Goal: Task Accomplishment & Management: Complete application form

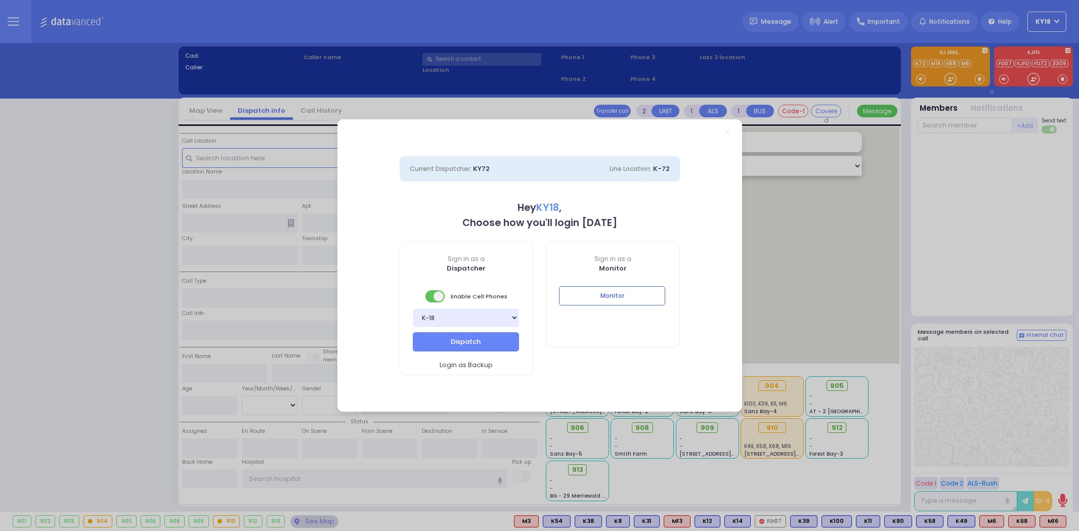
select select "4"
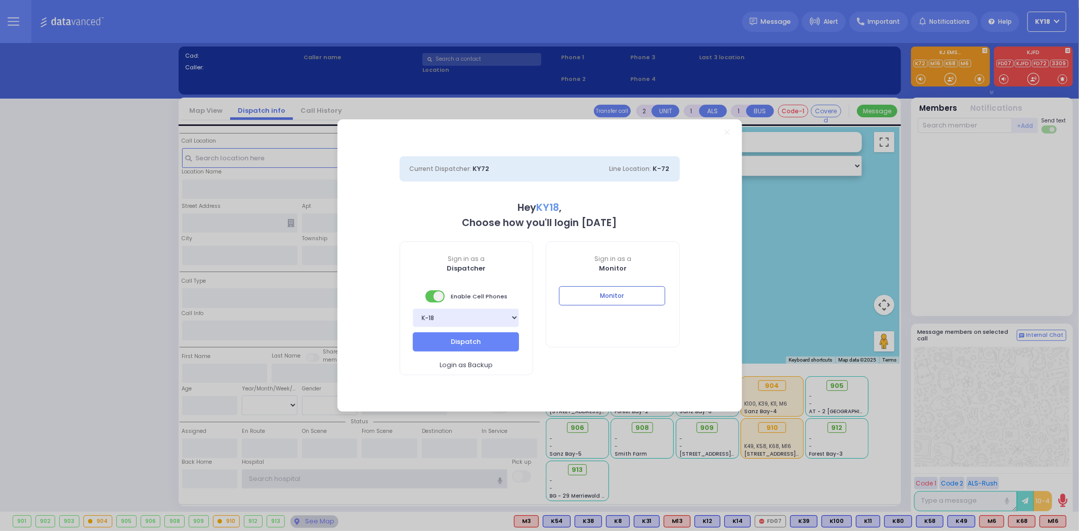
type input "ky18"
click at [594, 290] on button "Monitor" at bounding box center [612, 295] width 106 height 19
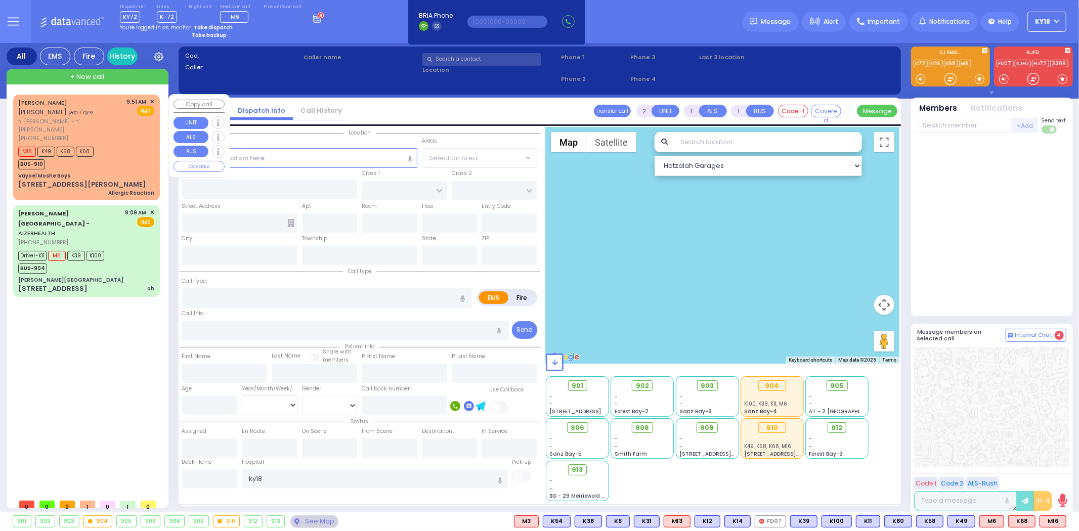
click at [122, 172] on div "Vayoel Moshe Boys" at bounding box center [86, 176] width 136 height 8
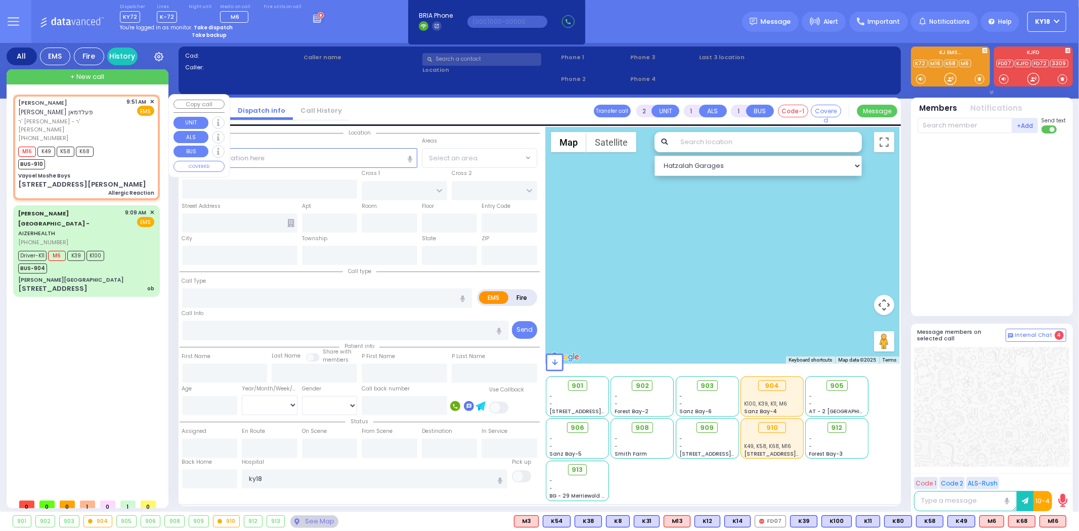
select select
type input "Allergic Reaction"
radio input "true"
type input "[PERSON_NAME]"
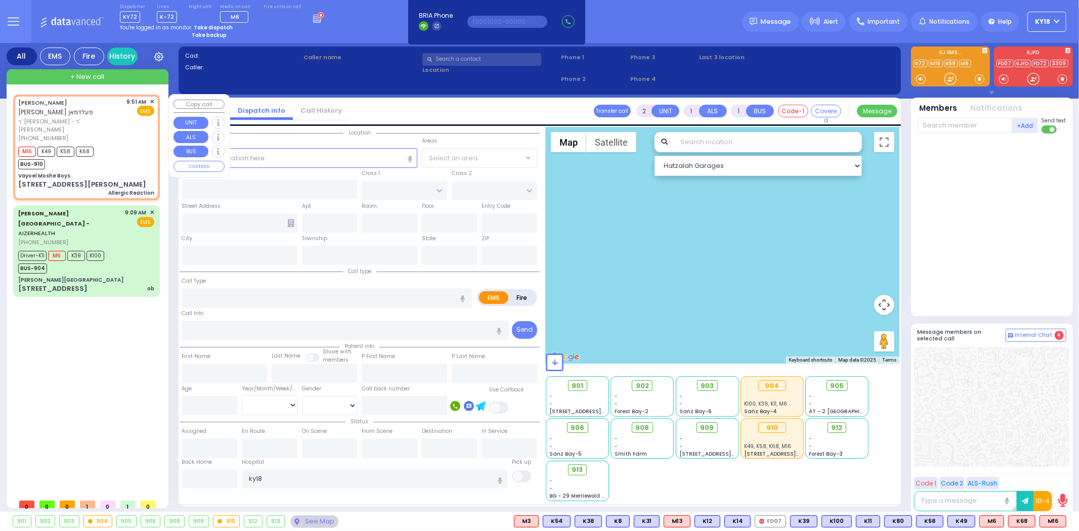
select select
type input "09:51"
type input "09:52"
type input "Vayoel Moshe Boys"
type input "OLD COUNTRY RD"
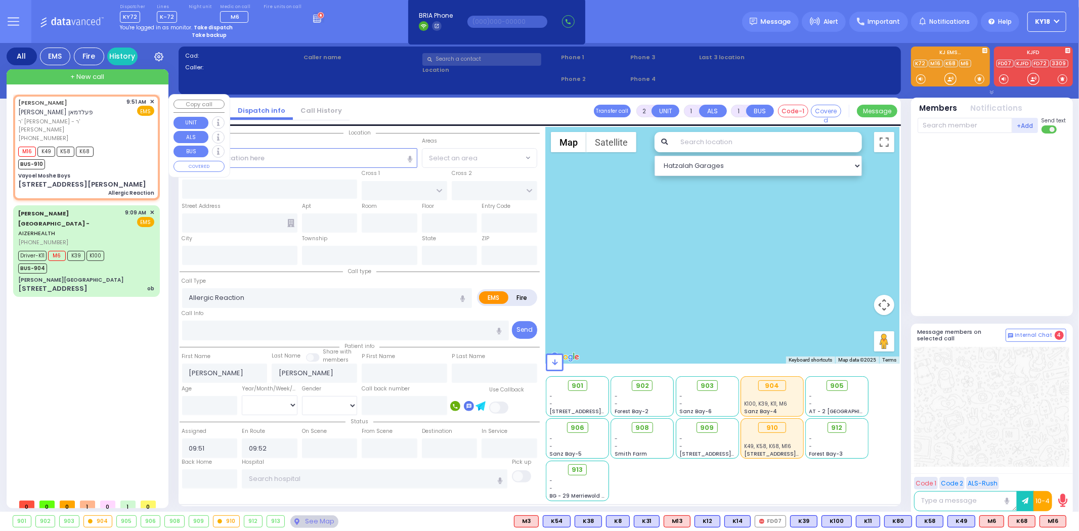
type input "[STREET_ADDRESS][PERSON_NAME]"
type input "Monroe"
type input "[US_STATE]"
type input "10950"
select select "Hatzalah Garages"
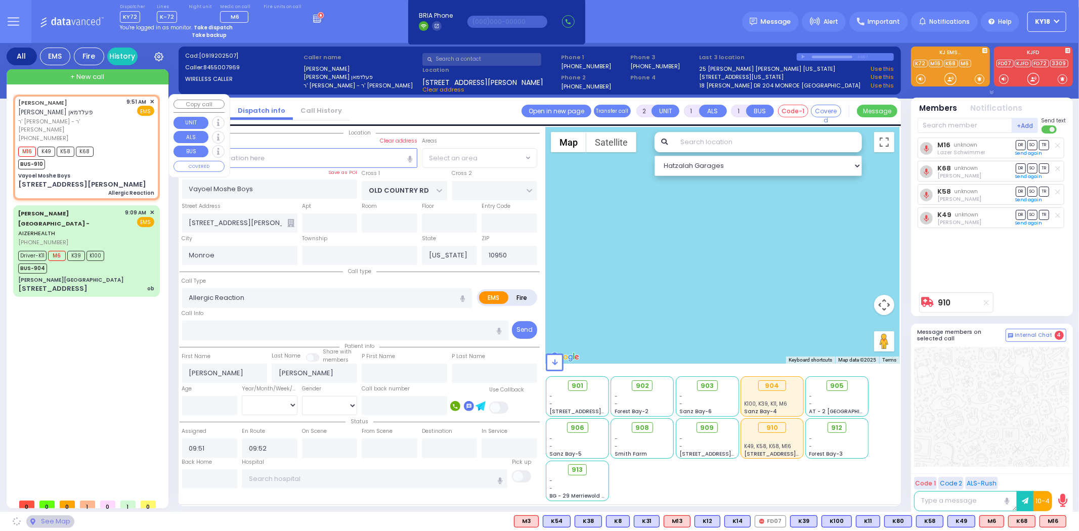
select select "MONROE"
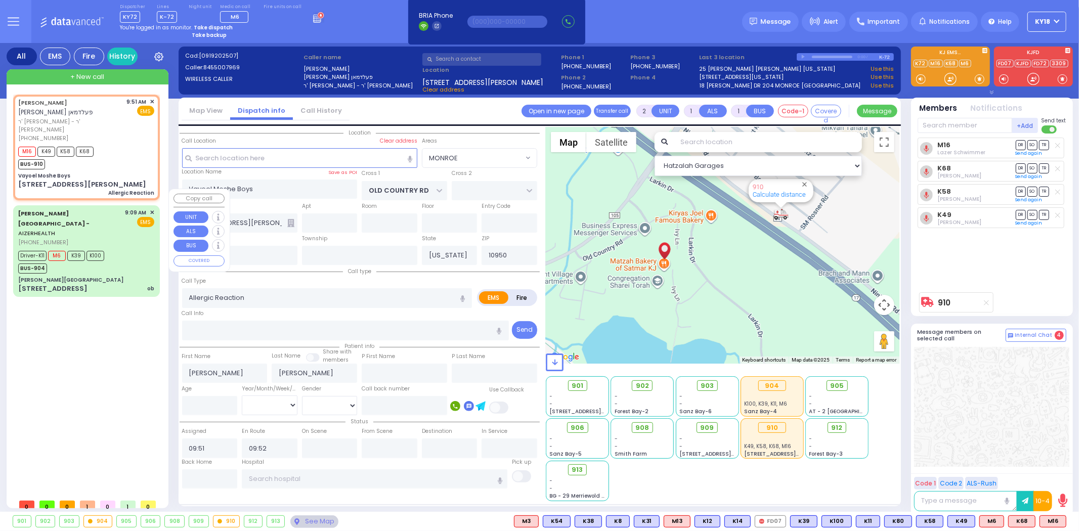
click at [123, 248] on div "Driver-K11 M6 K39 K100 BUS-904" at bounding box center [86, 260] width 136 height 25
type input "6"
select select
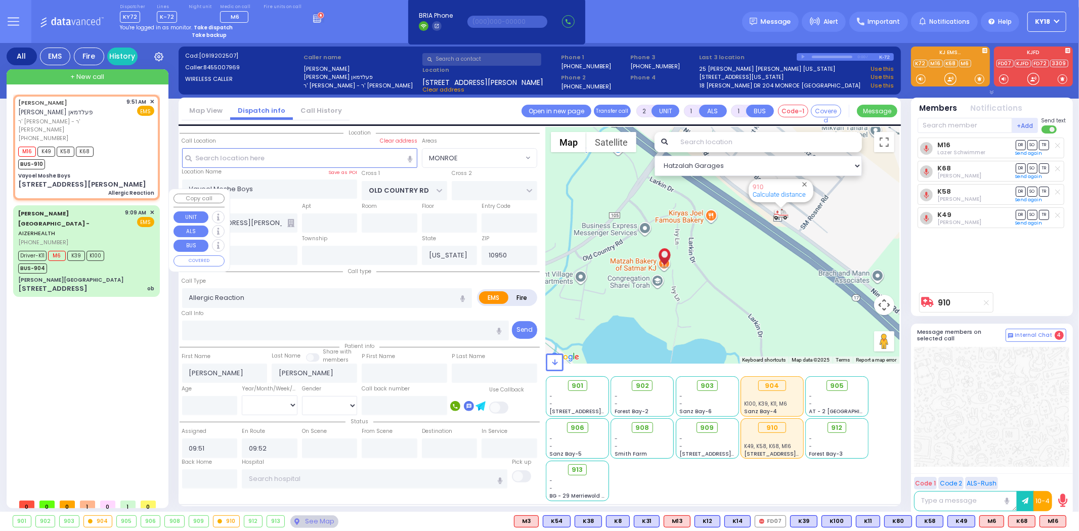
type input "ob"
radio input "true"
type input "Freida"
type input "[PERSON_NAME]"
type input "22"
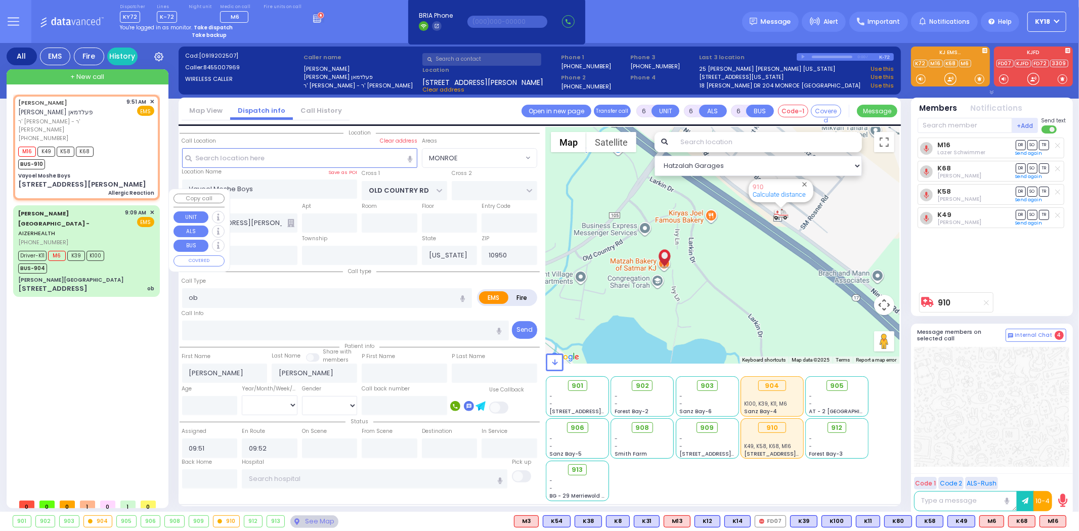
select select "Year"
select select "[DEMOGRAPHIC_DATA]"
type input "09:09"
type input "09:10"
type input "09:12"
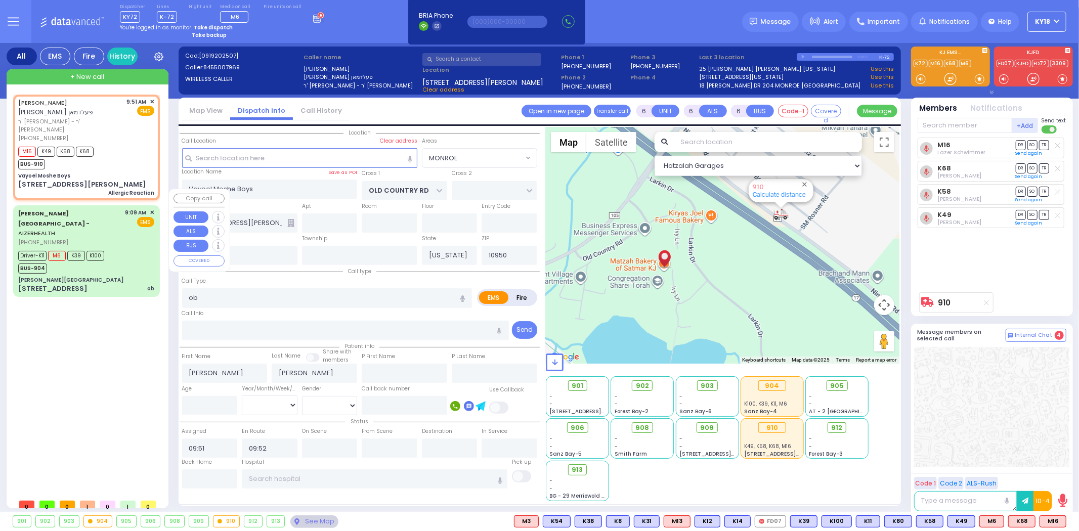
type input "09:20"
type input "09:50"
type input "10:05"
select select "Hatzalah Garages"
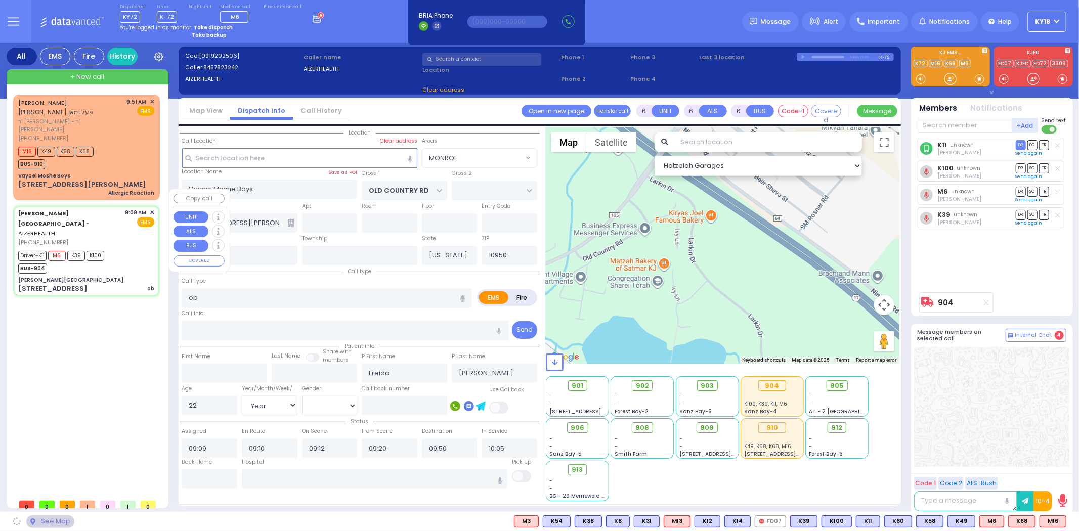
type input "[PERSON_NAME][GEOGRAPHIC_DATA]"
type input "[PERSON_NAME] DR"
type input "[PERSON_NAME]"
type input "[STREET_ADDRESS]"
type input "[PERSON_NAME]"
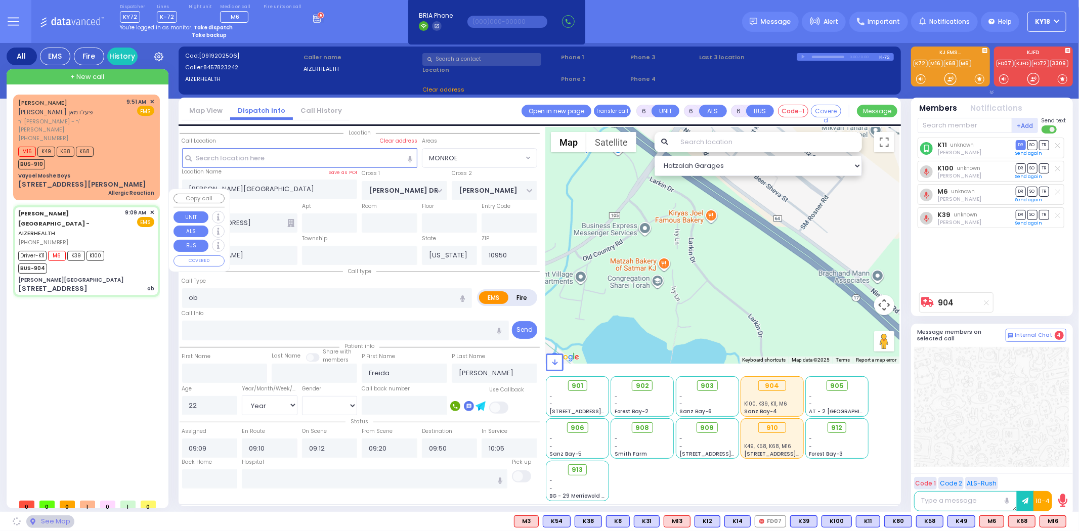
select select "SECTION 2"
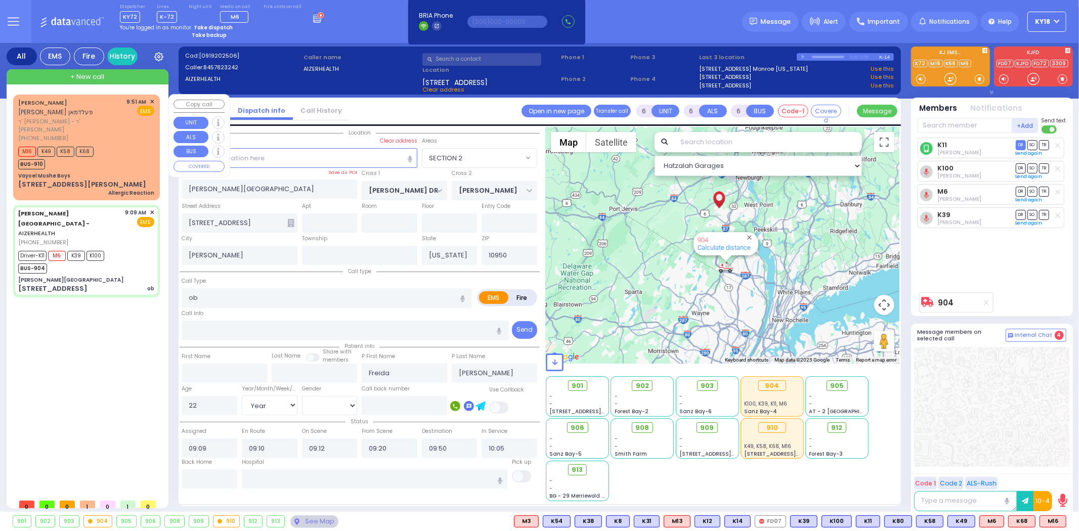
click at [114, 189] on div "Allergic Reaction" at bounding box center [131, 193] width 46 height 8
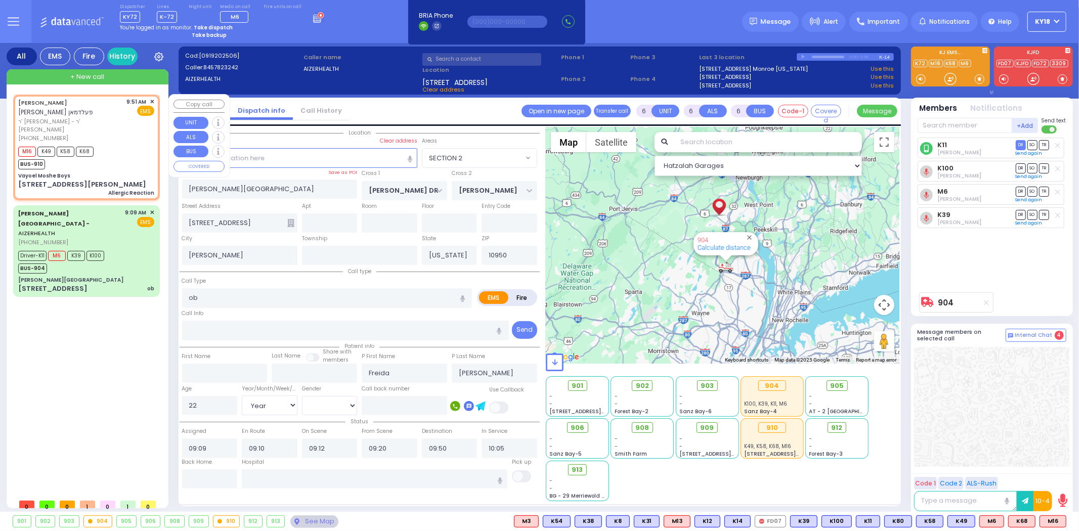
type input "2"
type input "1"
select select
type input "Allergic Reaction"
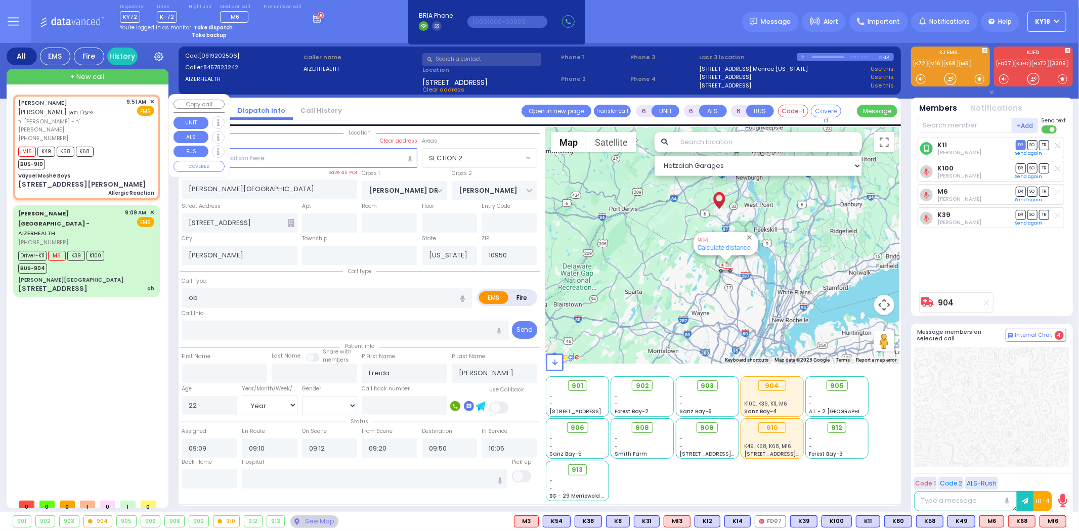
radio input "true"
type input "[PERSON_NAME]"
select select
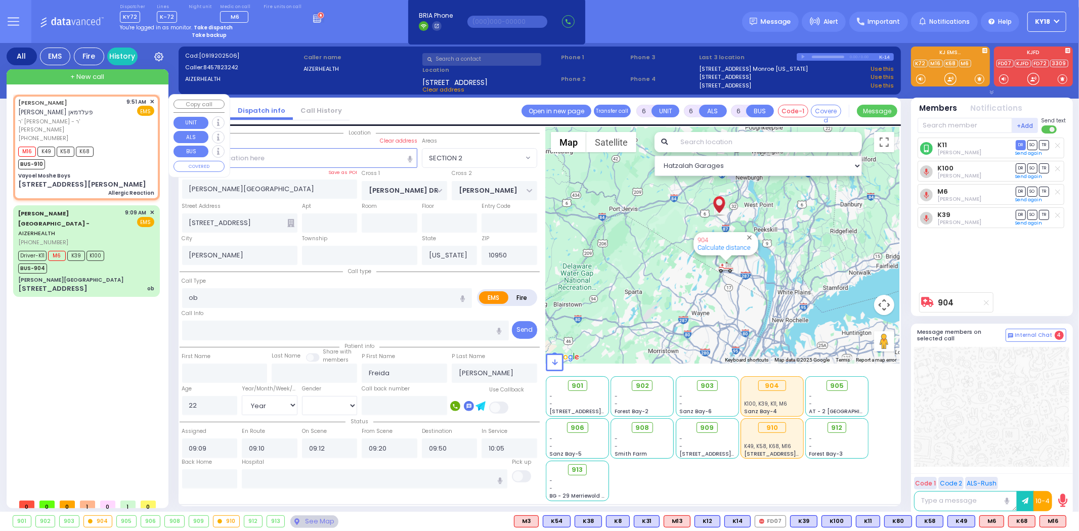
type input "09:51"
type input "09:52"
type input "Vayoel Moshe Boys"
type input "OLD COUNTRY RD"
type input "[STREET_ADDRESS][PERSON_NAME]"
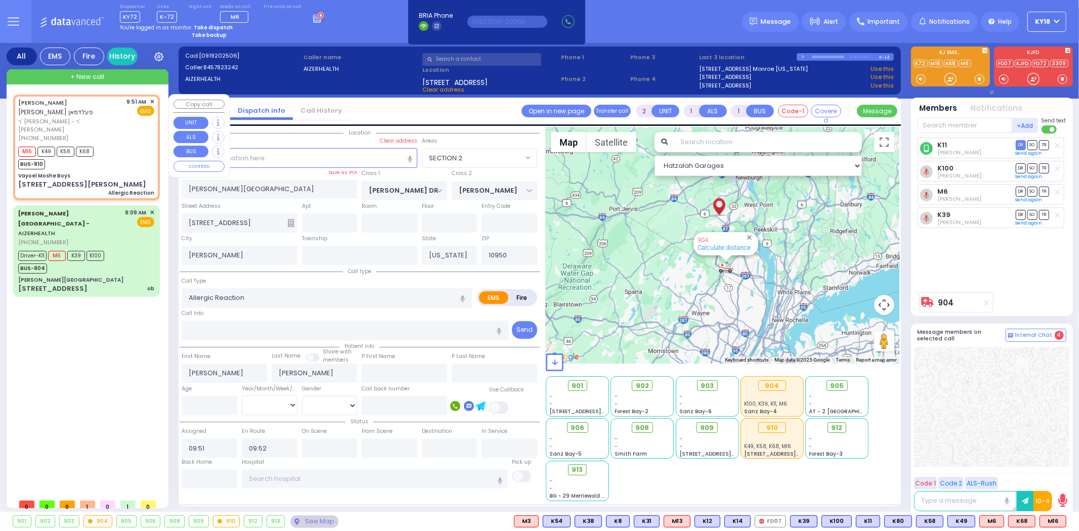
type input "Monroe"
select select "MONROE"
select select "Hatzalah Garages"
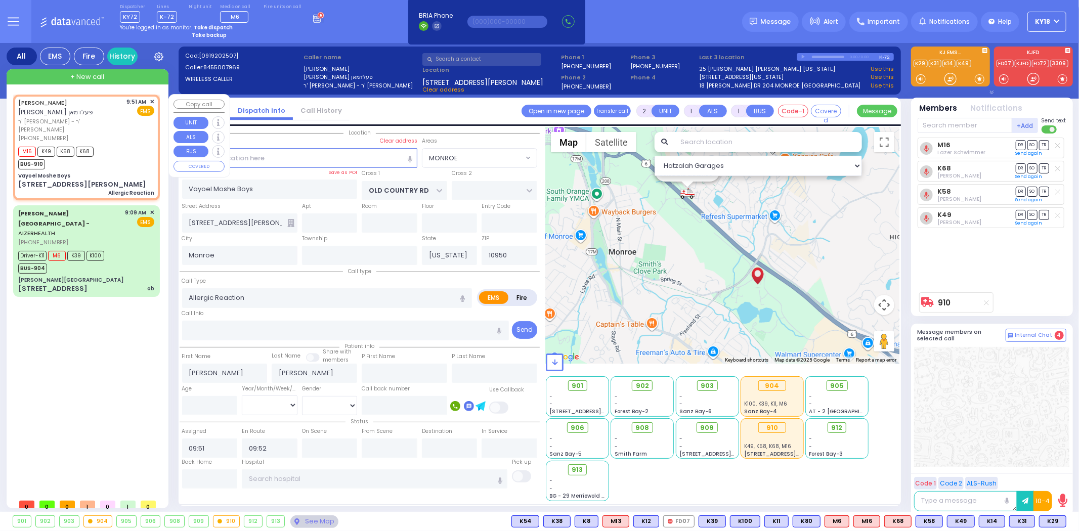
type input "6"
select select
radio input "true"
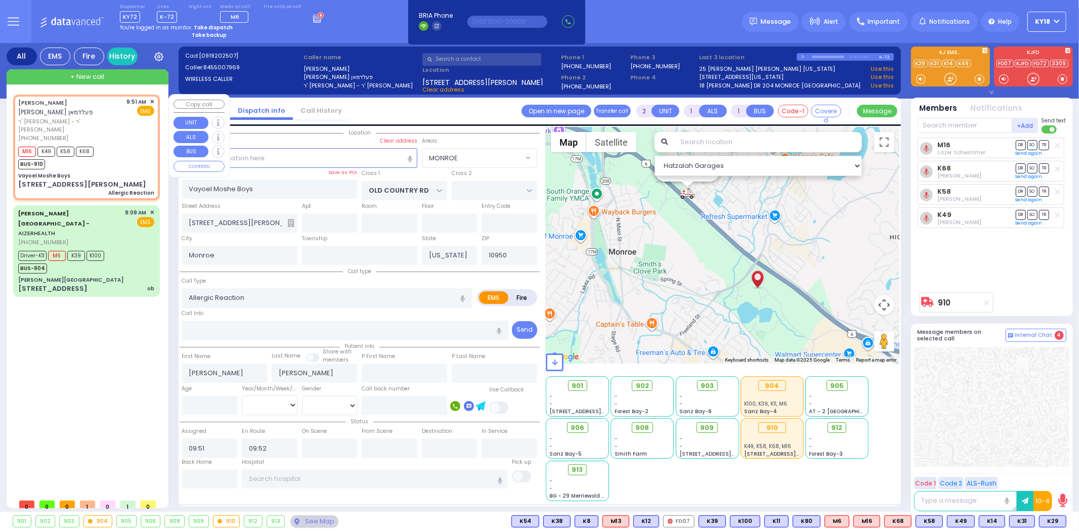
type input "Unknown"
select select "Year"
select select "Hatzalah Garages"
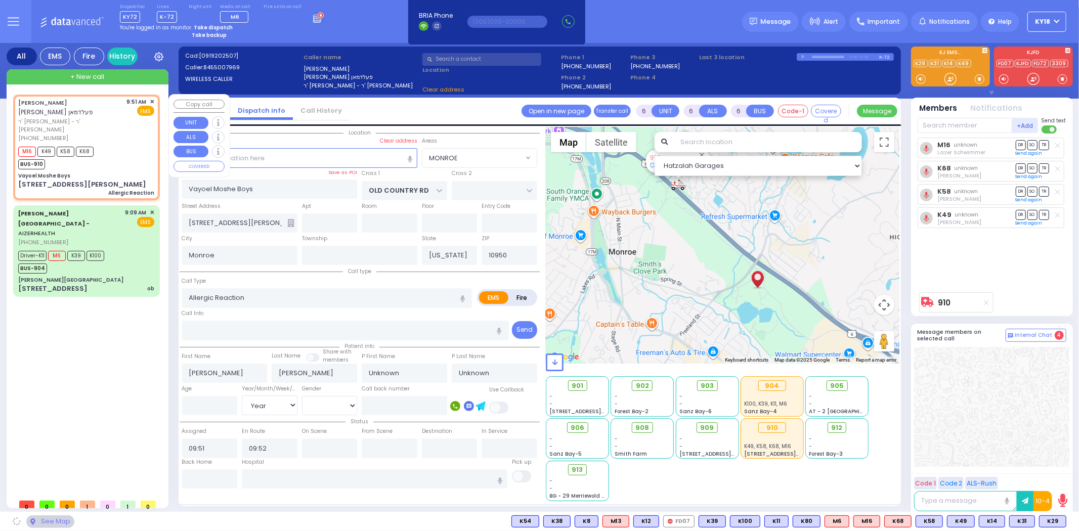
select select "MONROE"
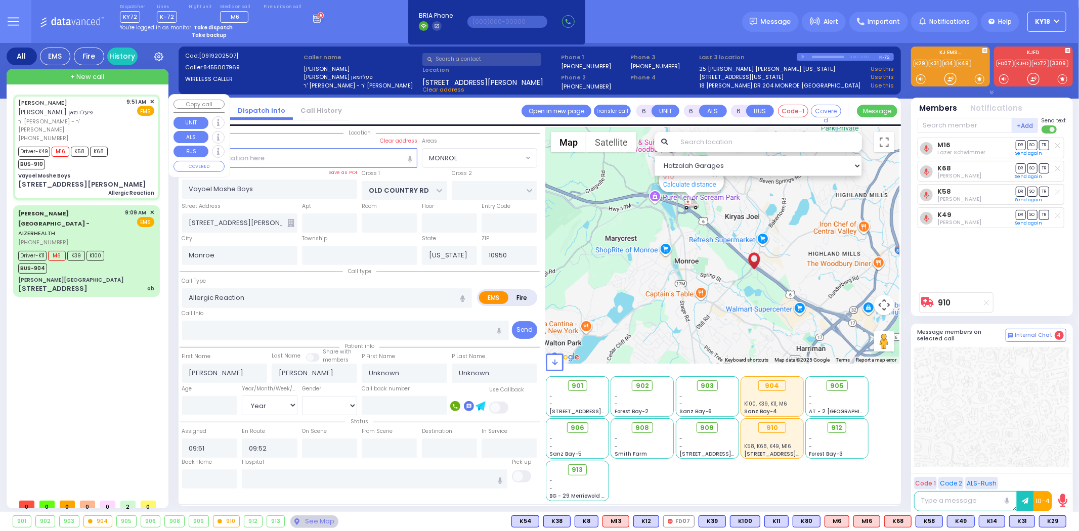
select select
radio input "true"
select select "Year"
type input "09:55"
type input "10:08"
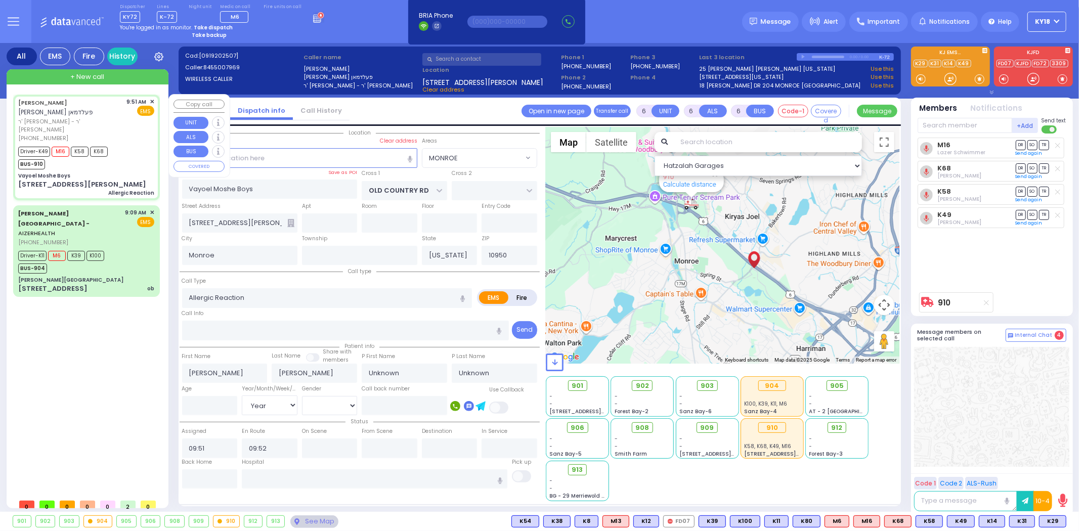
type input "10:35"
type input "11:00"
select select "Hatzalah Garages"
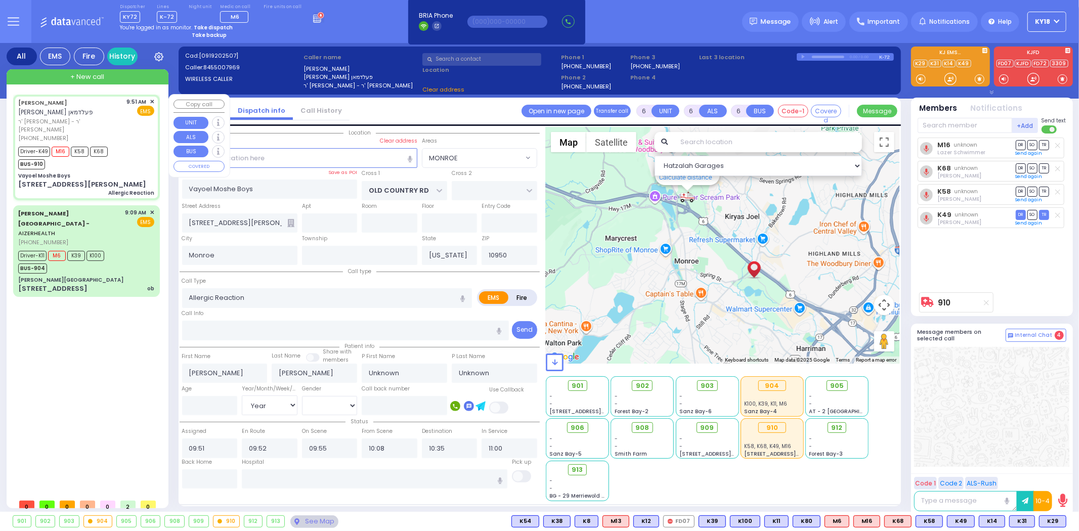
select select
radio input "true"
select select "Year"
select select "Hatzalah Garages"
select select
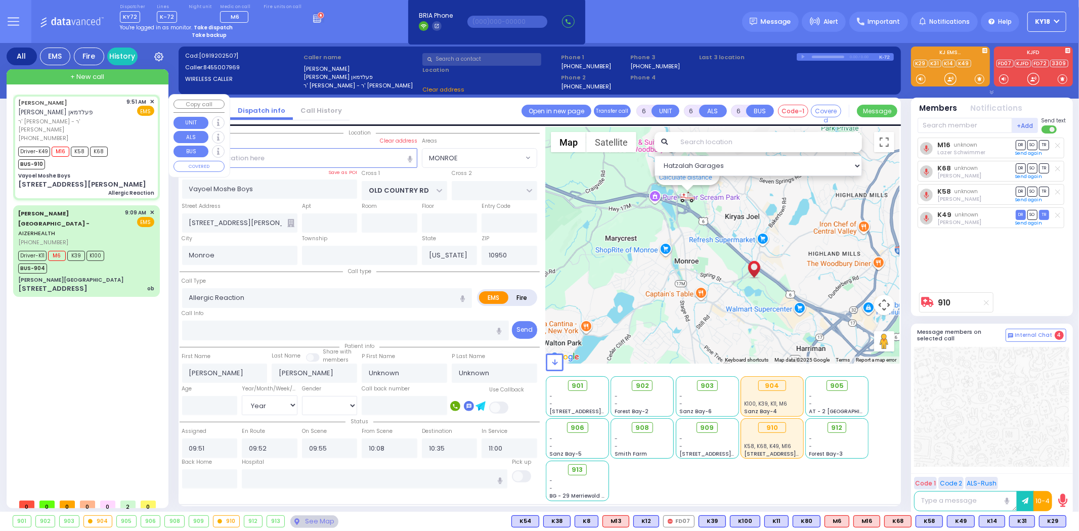
radio input "true"
select select "Year"
select select "Hatzalah Garages"
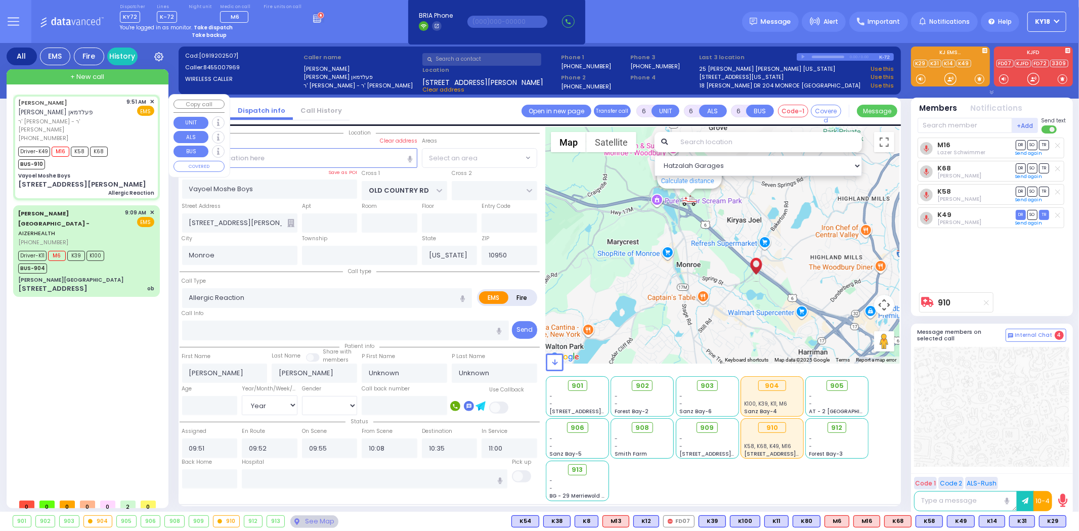
select select "MONROE"
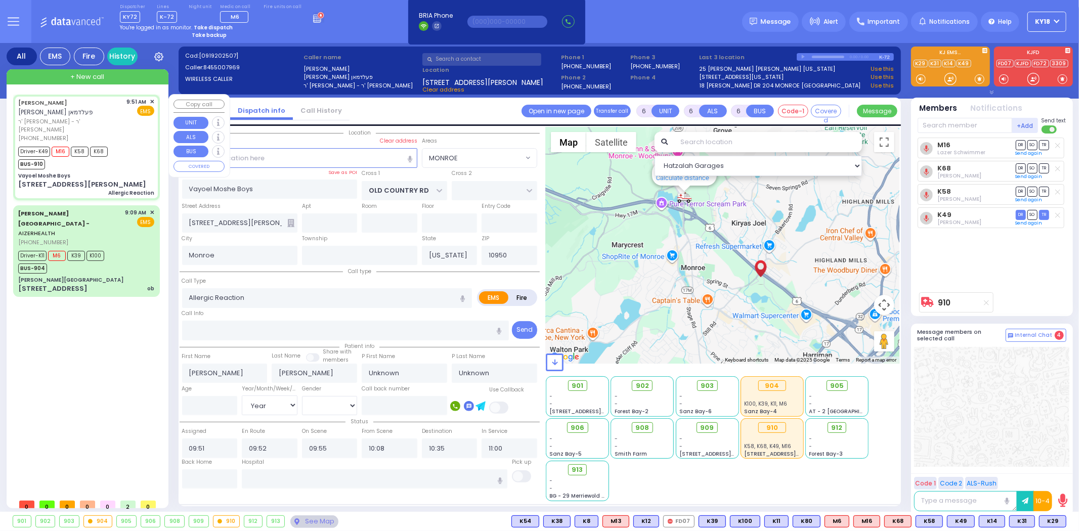
select select
radio input "true"
type input "[DEMOGRAPHIC_DATA]"
type input "Weisz"
type input "7"
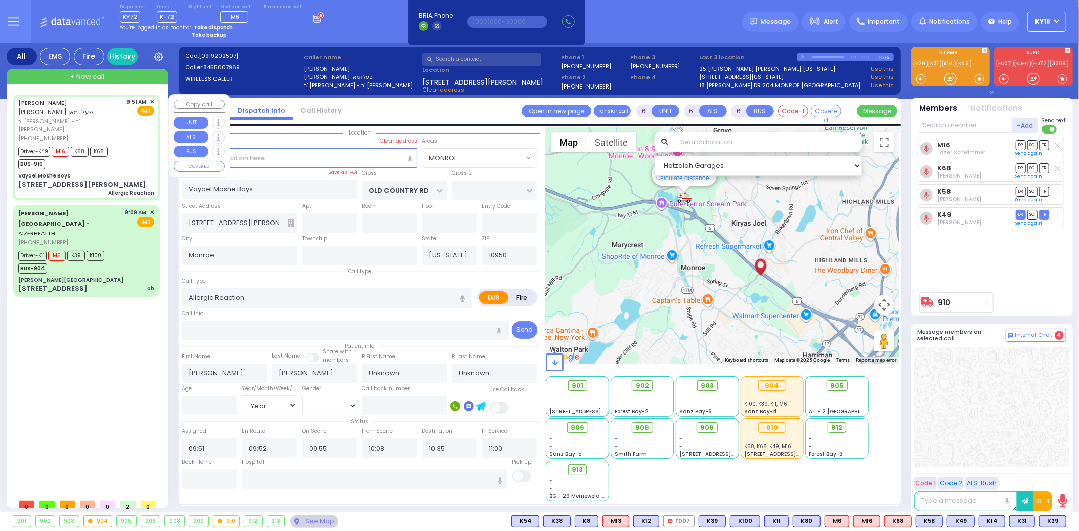
select select "Year"
select select "[DEMOGRAPHIC_DATA]"
select select "Hatzalah Garages"
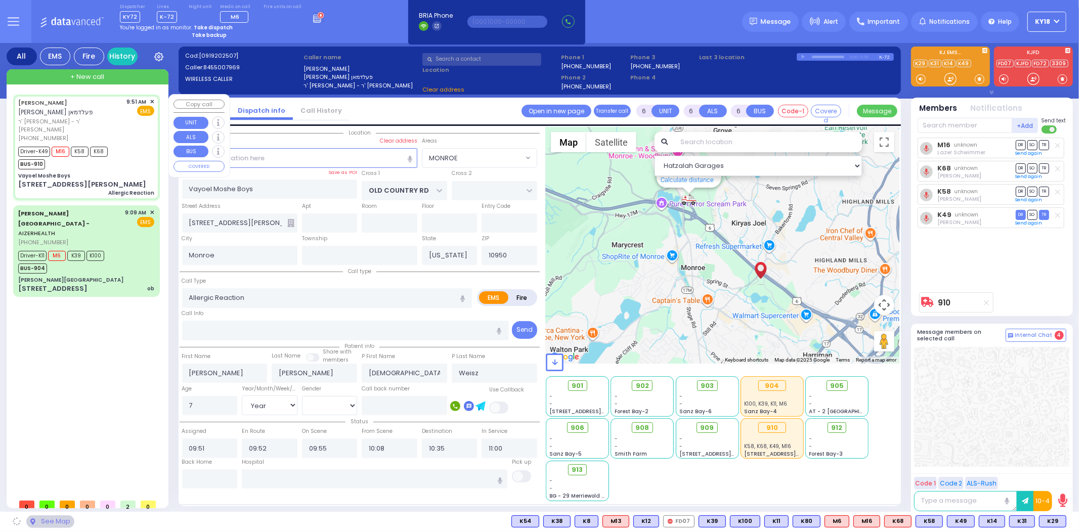
select select "MONROE"
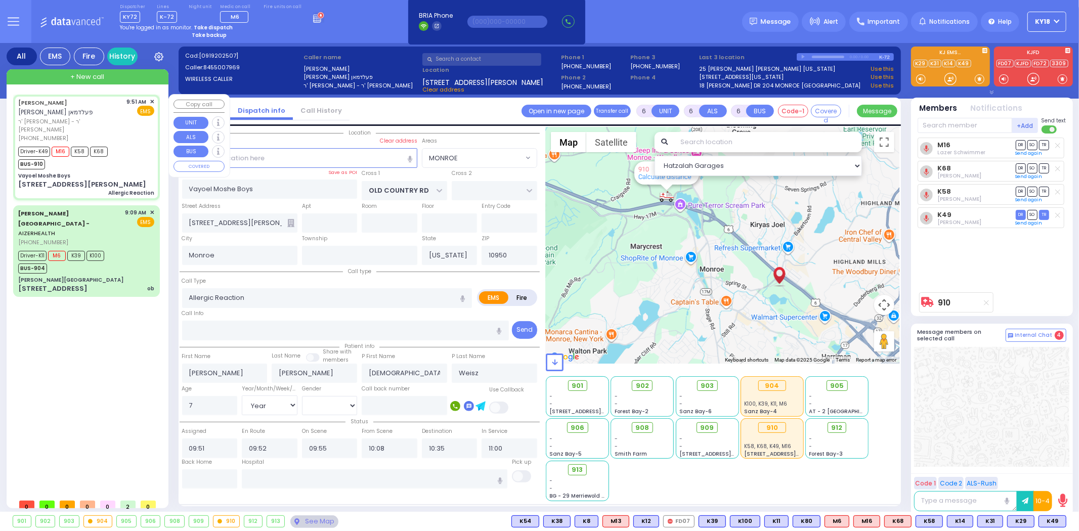
select select
radio input "true"
select select "Year"
select select "[DEMOGRAPHIC_DATA]"
select select "Hatzalah Garages"
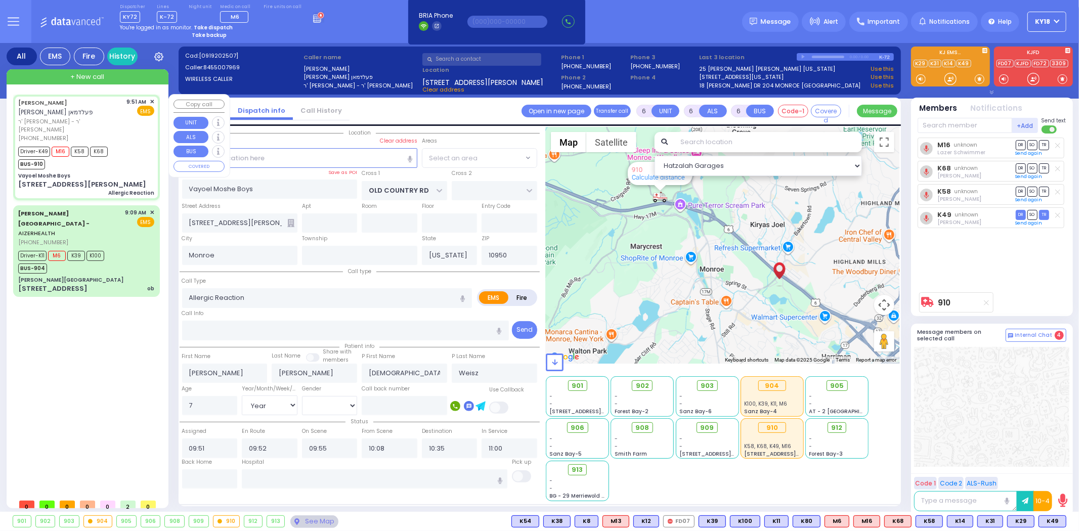
select select "MONROE"
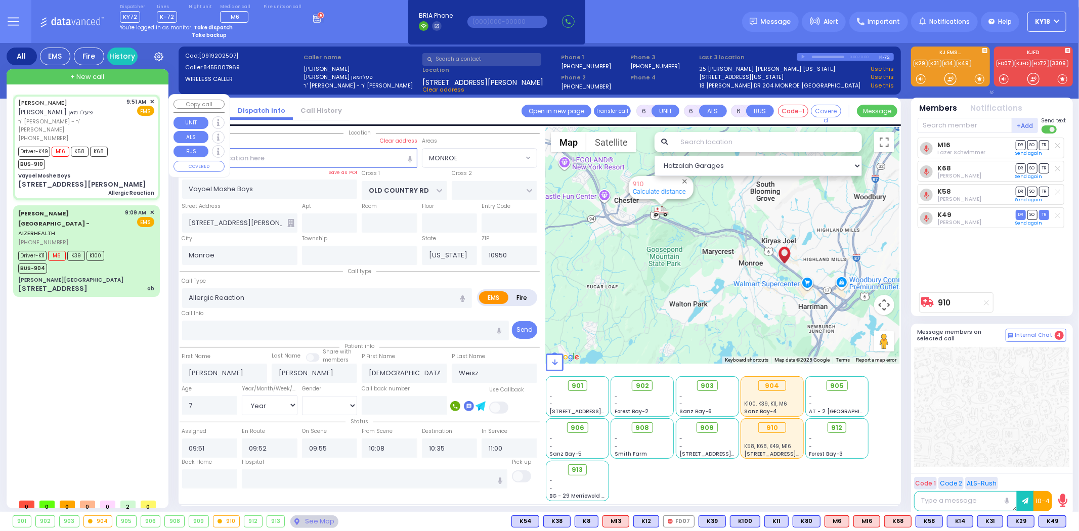
select select
radio input "true"
select select "Year"
select select "[DEMOGRAPHIC_DATA]"
type input "[GEOGRAPHIC_DATA] [STREET_ADDRESS]"
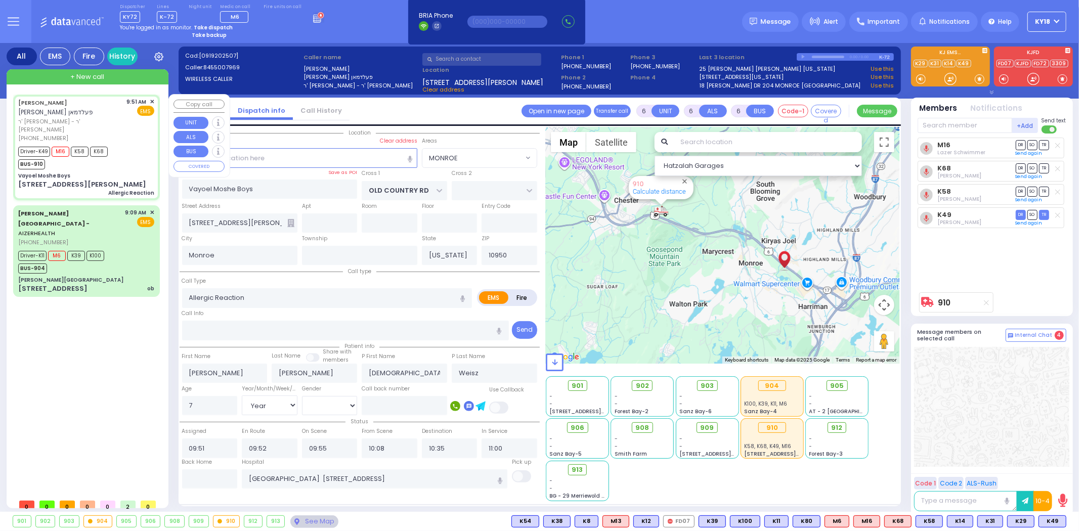
select select "Hatzalah Garages"
select select "MONROE"
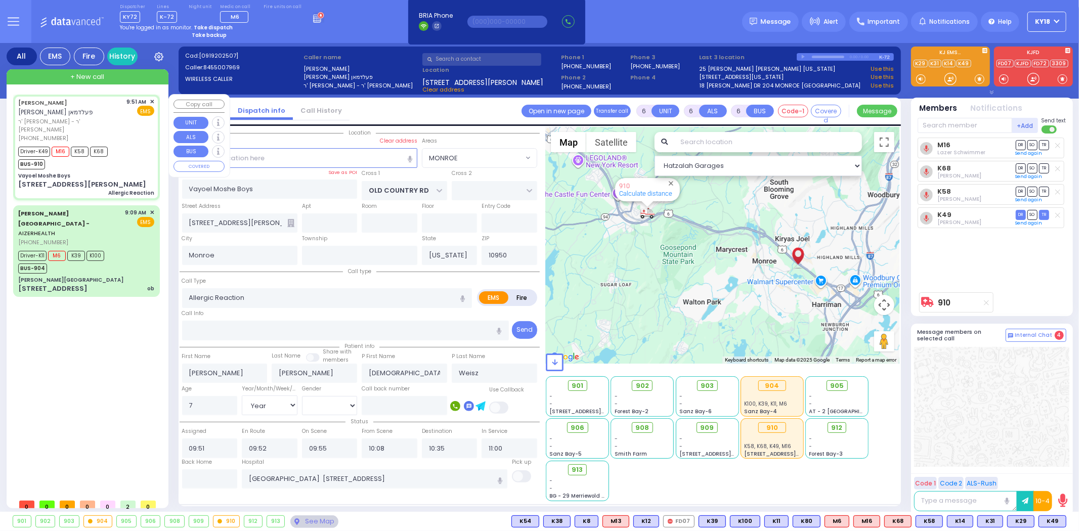
select select
radio input "true"
select select "Year"
select select "[DEMOGRAPHIC_DATA]"
select select "Hatzalah Garages"
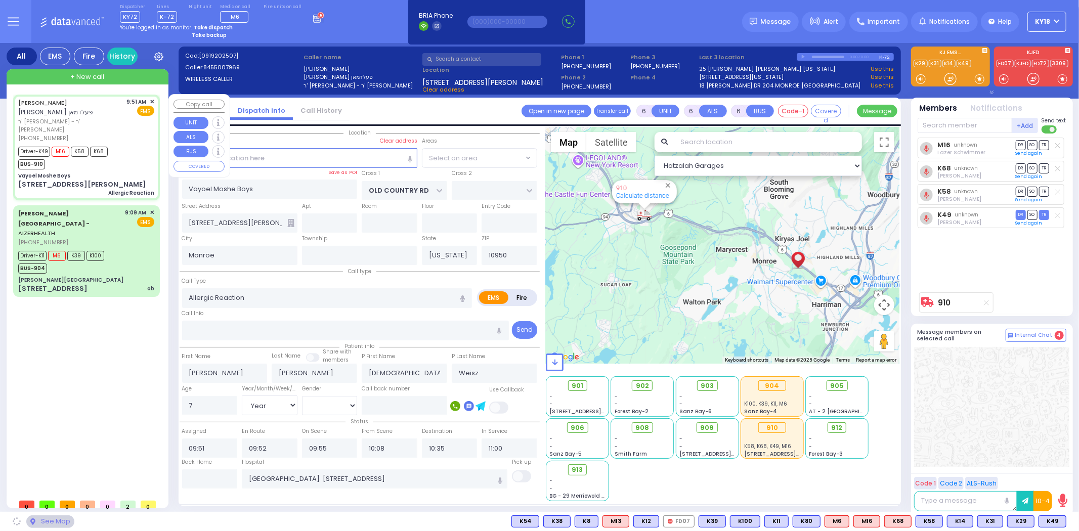
select select "MONROE"
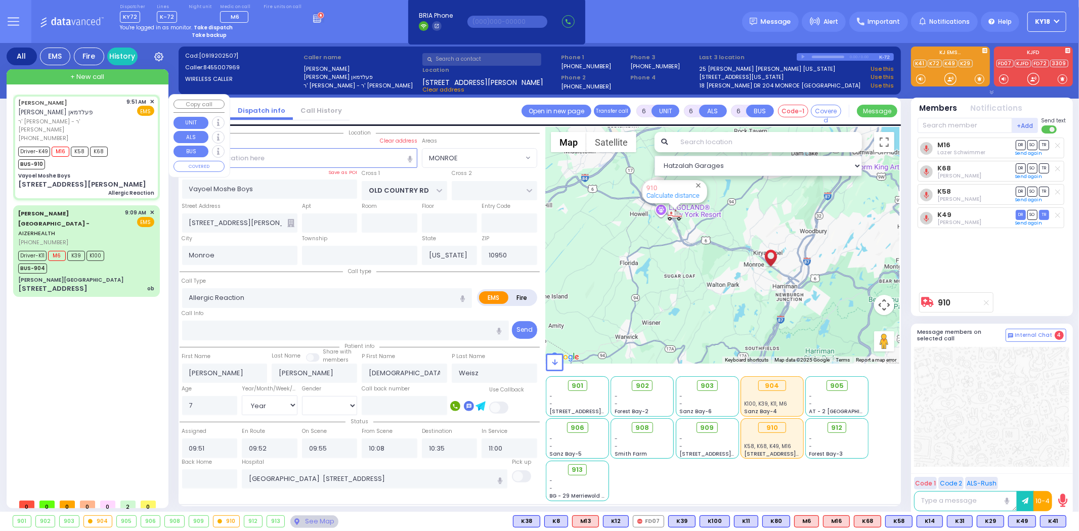
select select
radio input "true"
select select "Year"
select select "[DEMOGRAPHIC_DATA]"
select select "Hatzalah Garages"
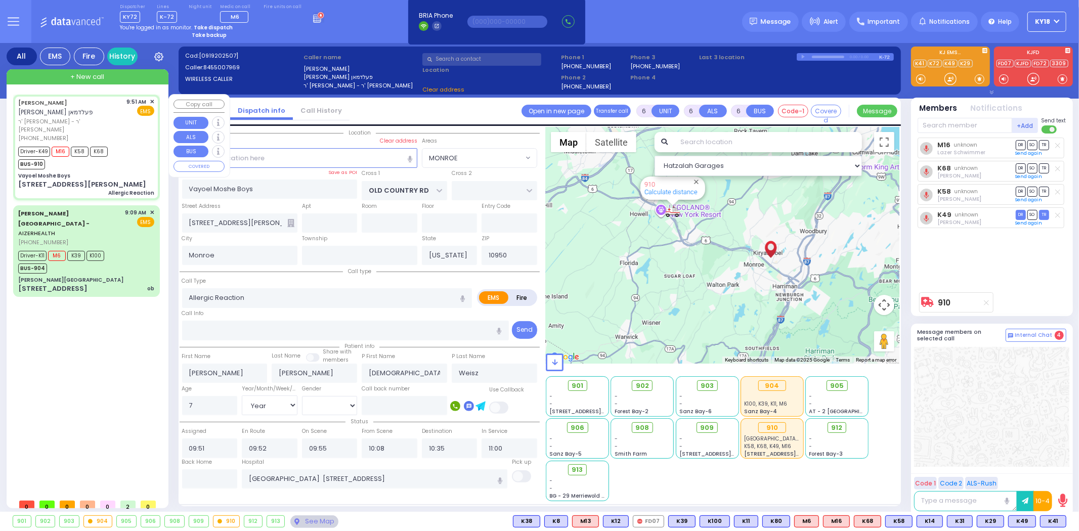
select select "MONROE"
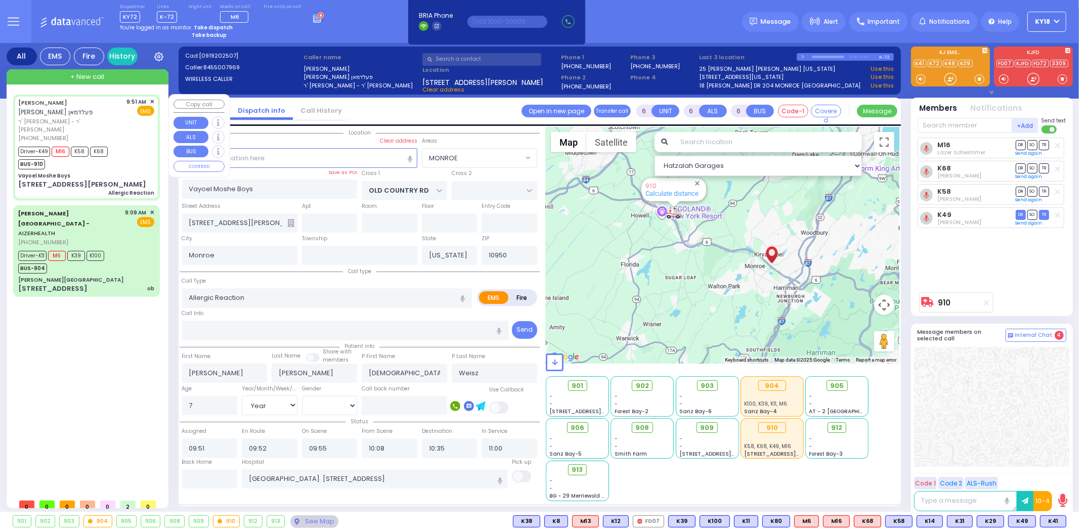
select select
radio input "true"
select select "Year"
select select "[DEMOGRAPHIC_DATA]"
select select "Hatzalah Garages"
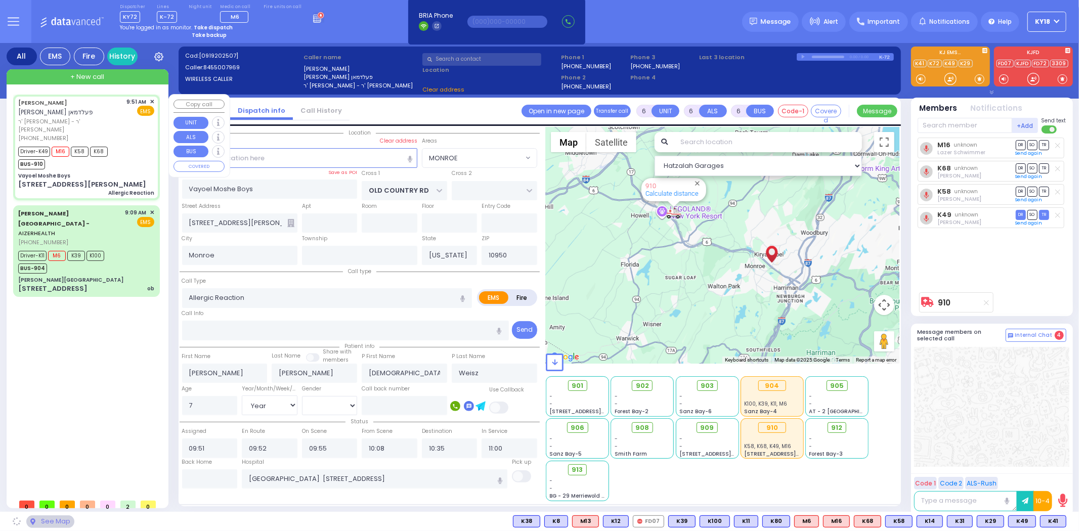
select select "MONROE"
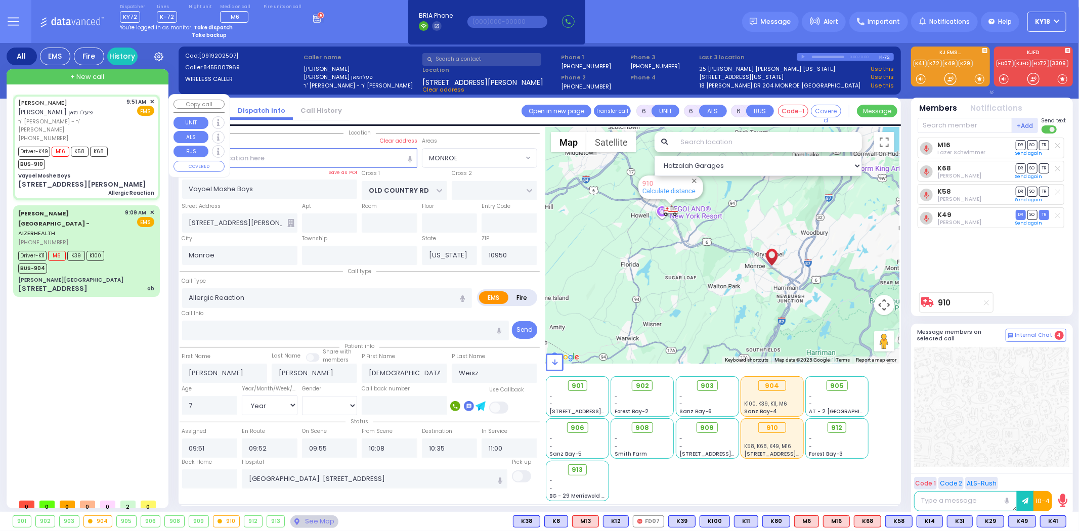
select select
radio input "true"
select select "Year"
select select "[DEMOGRAPHIC_DATA]"
select select "Hatzalah Garages"
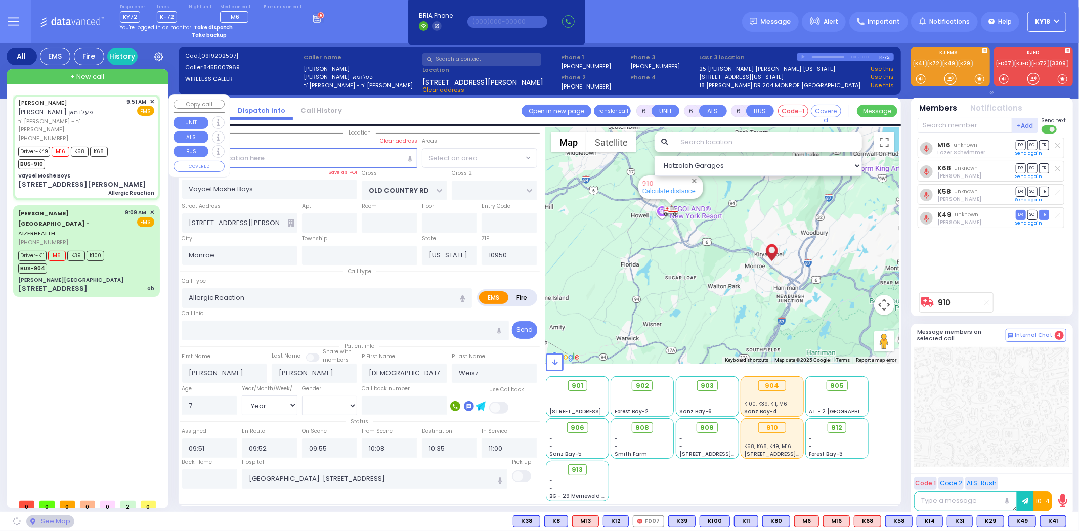
select select "MONROE"
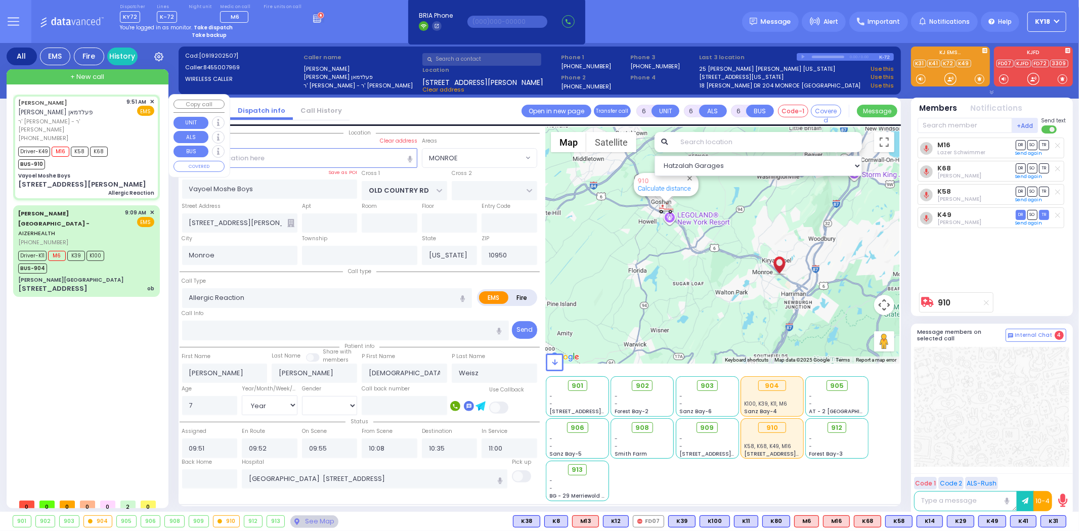
select select
radio input "true"
select select "Year"
select select "[DEMOGRAPHIC_DATA]"
select select "Hatzalah Garages"
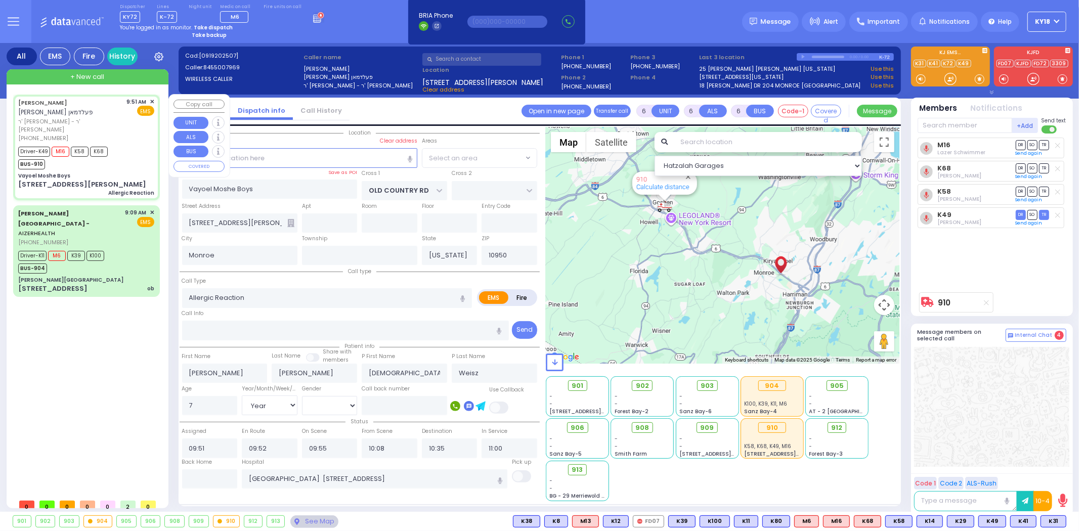
select select "MONROE"
